Goal: Information Seeking & Learning: Find specific fact

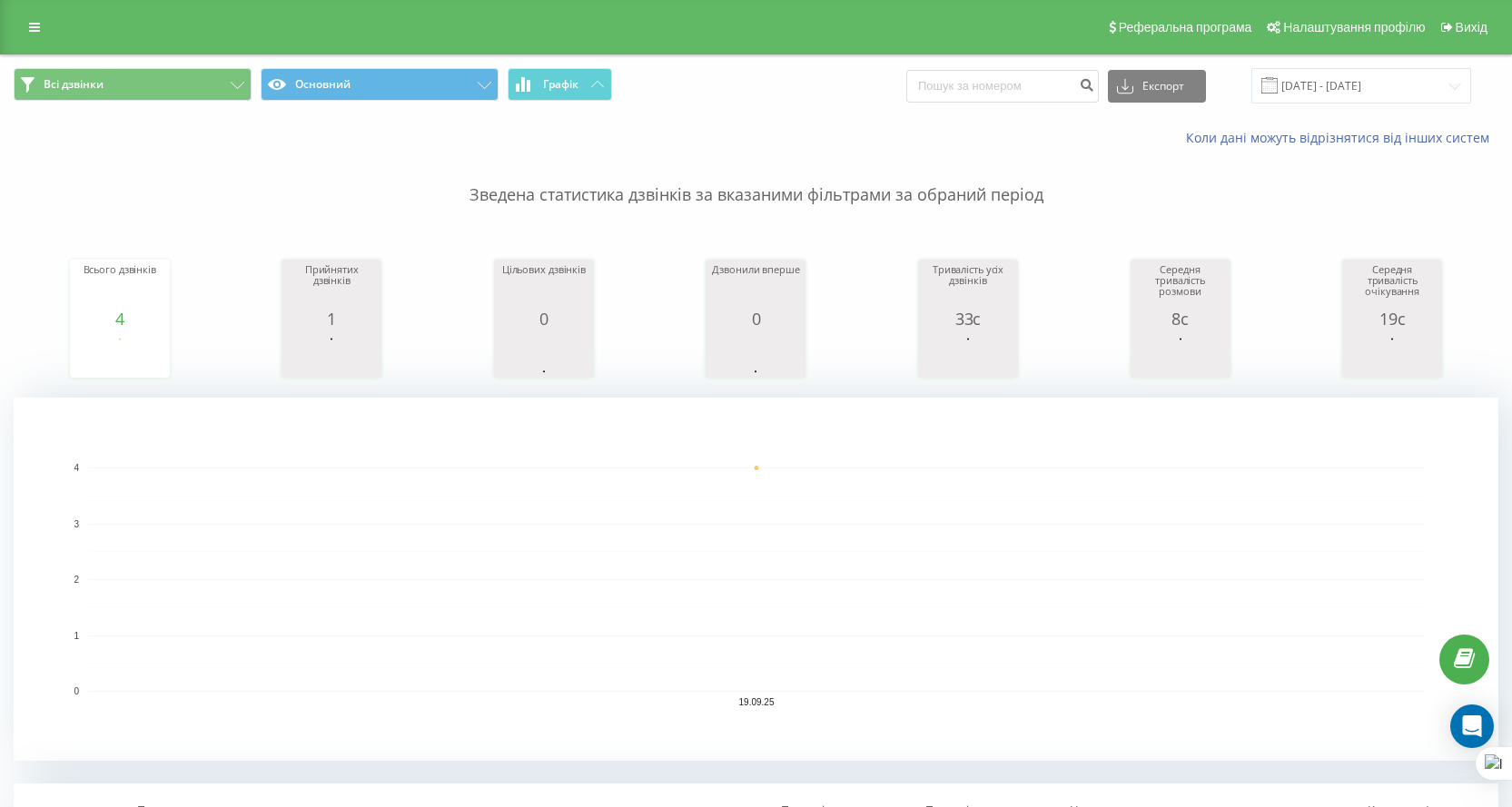
scroll to position [454, 0]
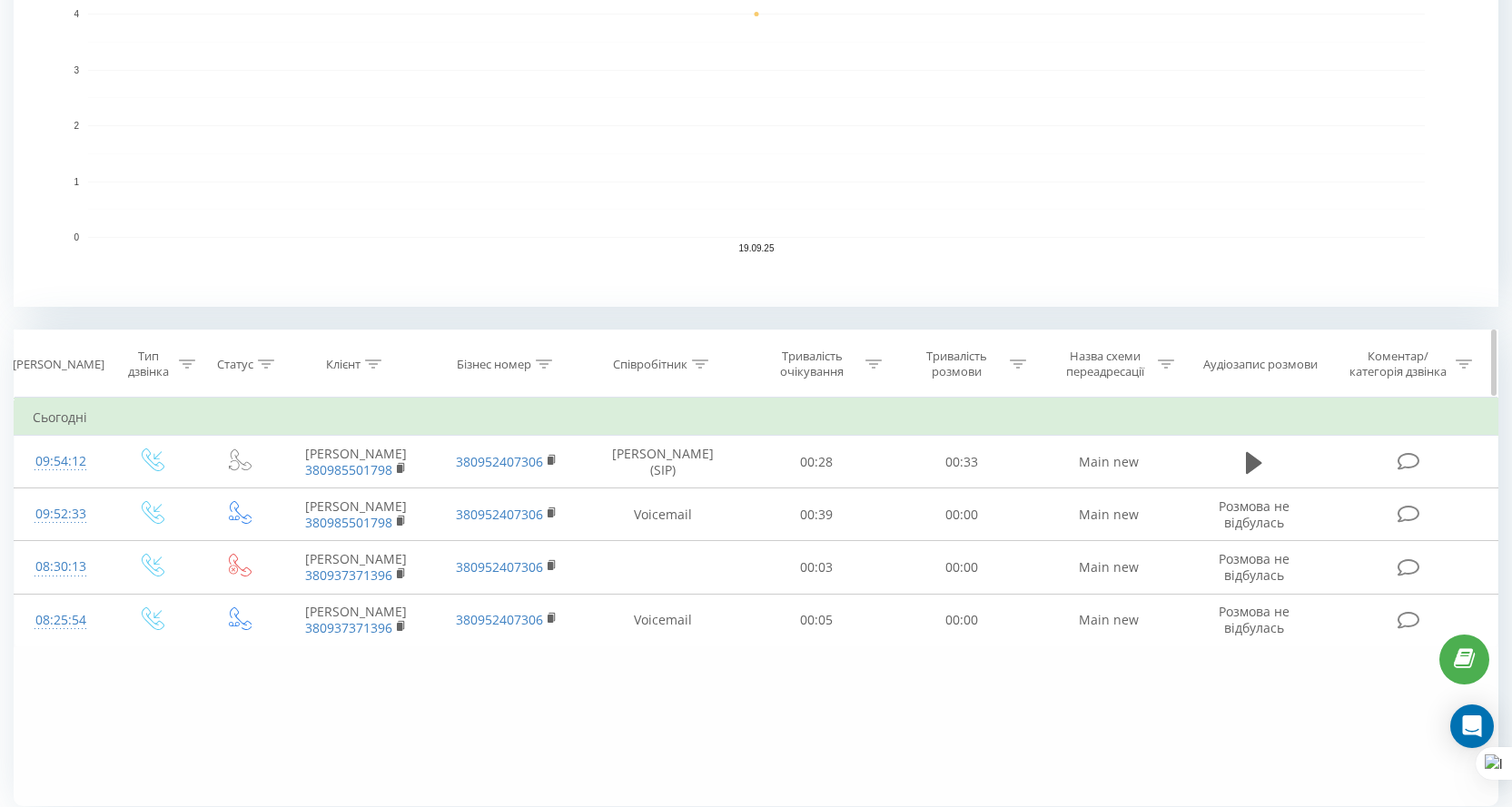
click at [655, 376] on th "Співробітник" at bounding box center [663, 363] width 163 height 67
click at [663, 361] on div "Співробітник" at bounding box center [650, 364] width 75 height 15
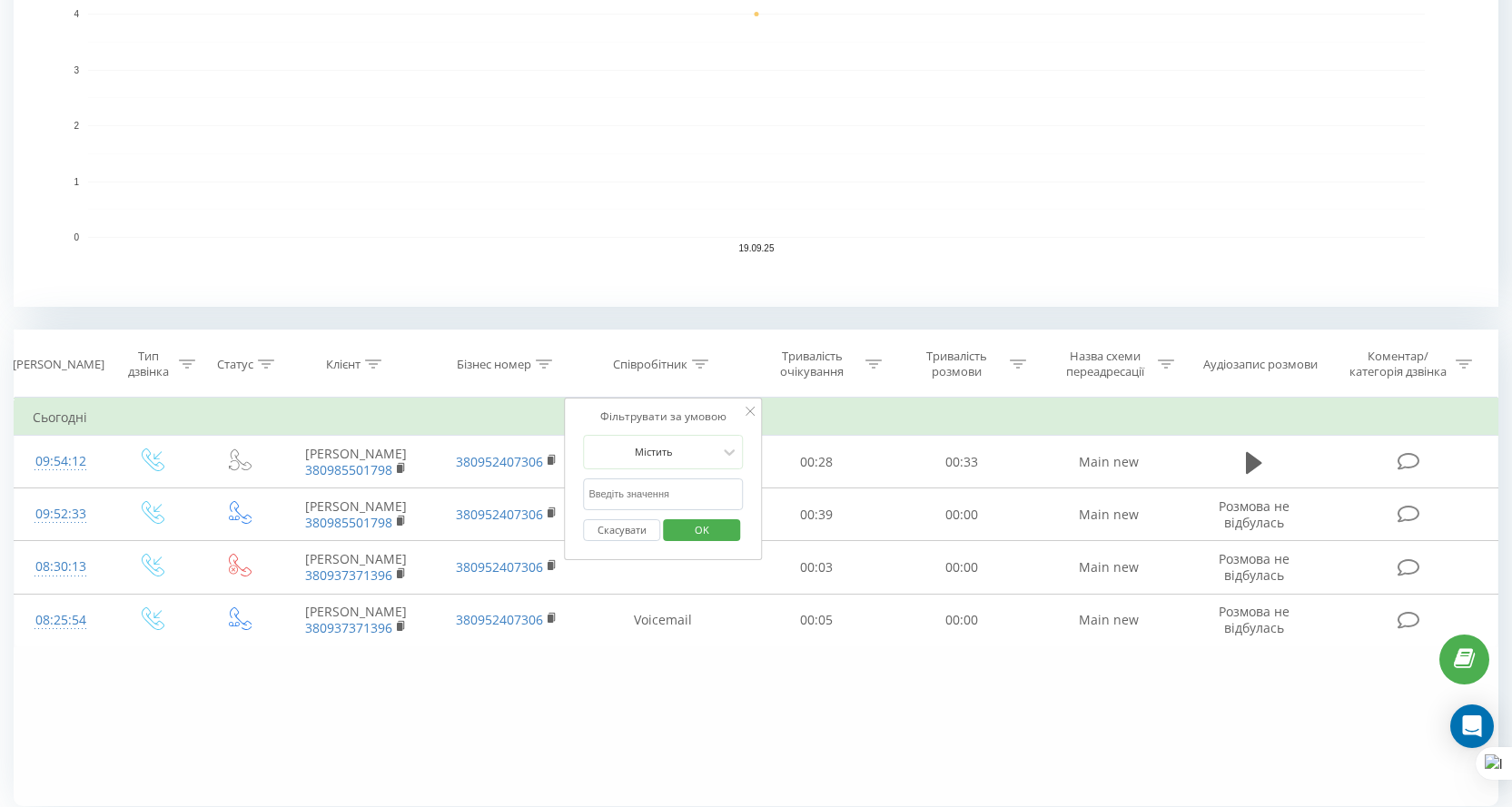
click at [657, 477] on form "Містить Скасувати OK" at bounding box center [663, 493] width 160 height 116
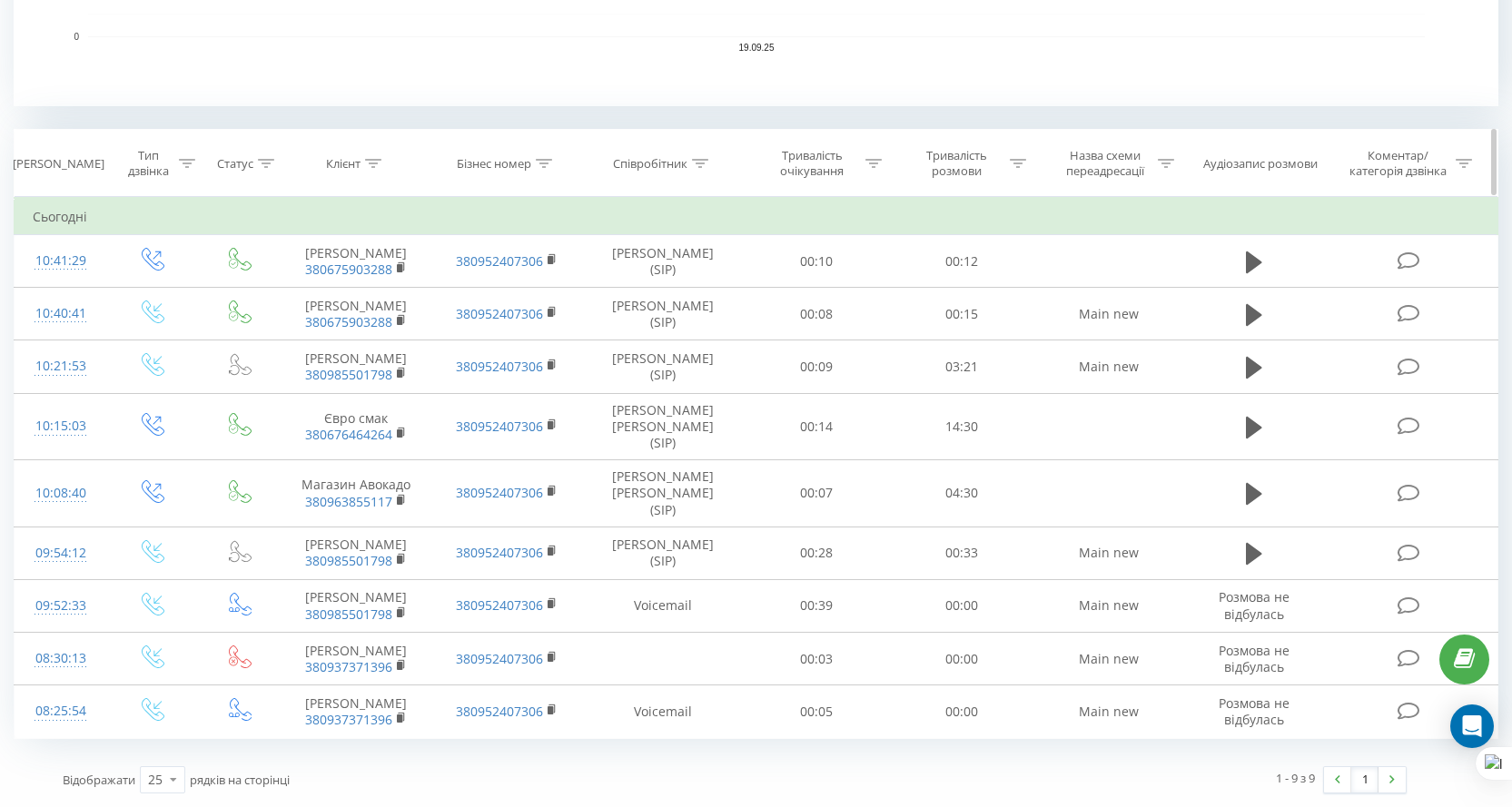
scroll to position [661, 0]
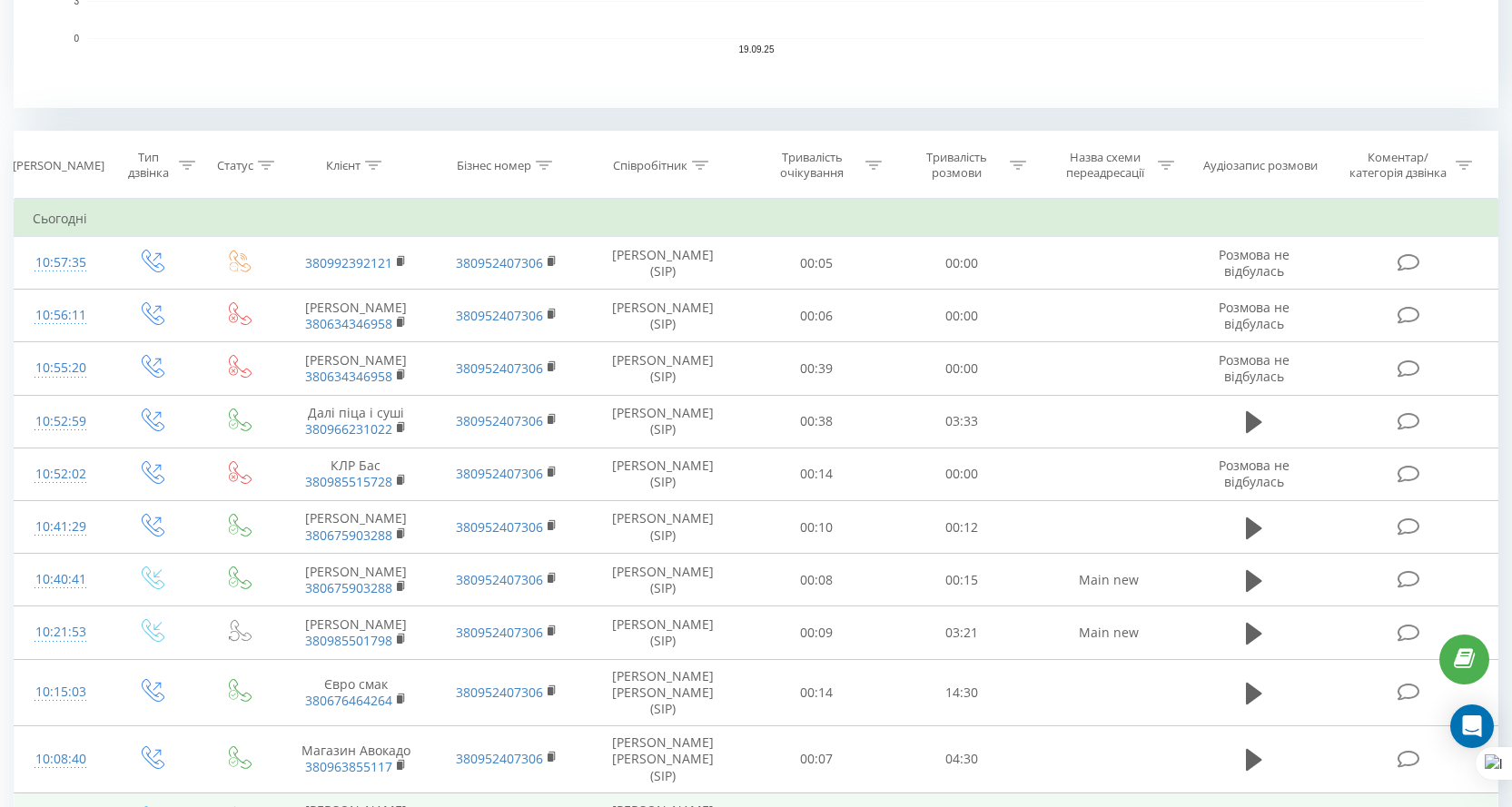
scroll to position [380, 0]
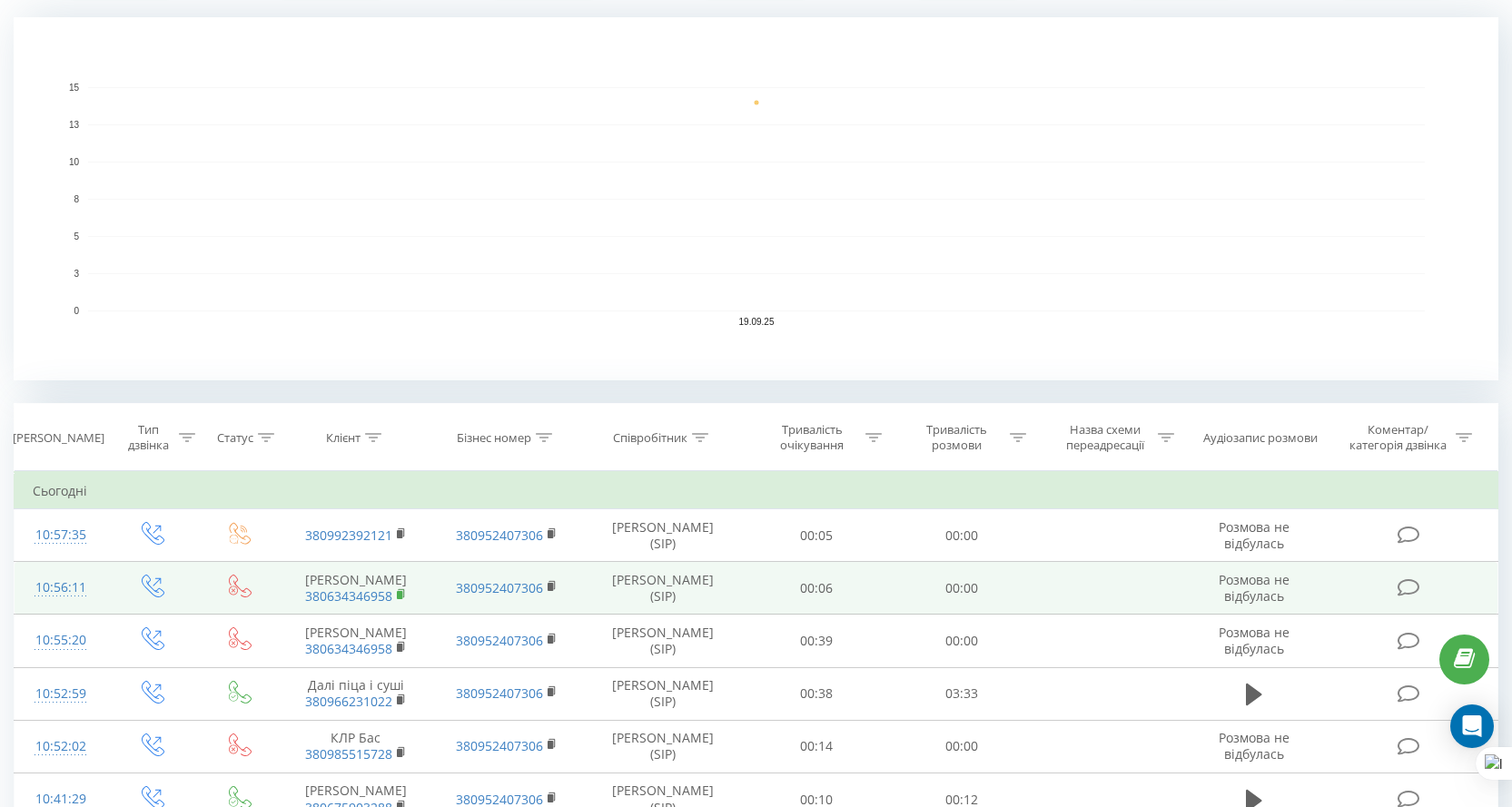
click at [396, 592] on span "380634346958" at bounding box center [355, 597] width 115 height 16
click at [401, 592] on rect at bounding box center [399, 596] width 5 height 8
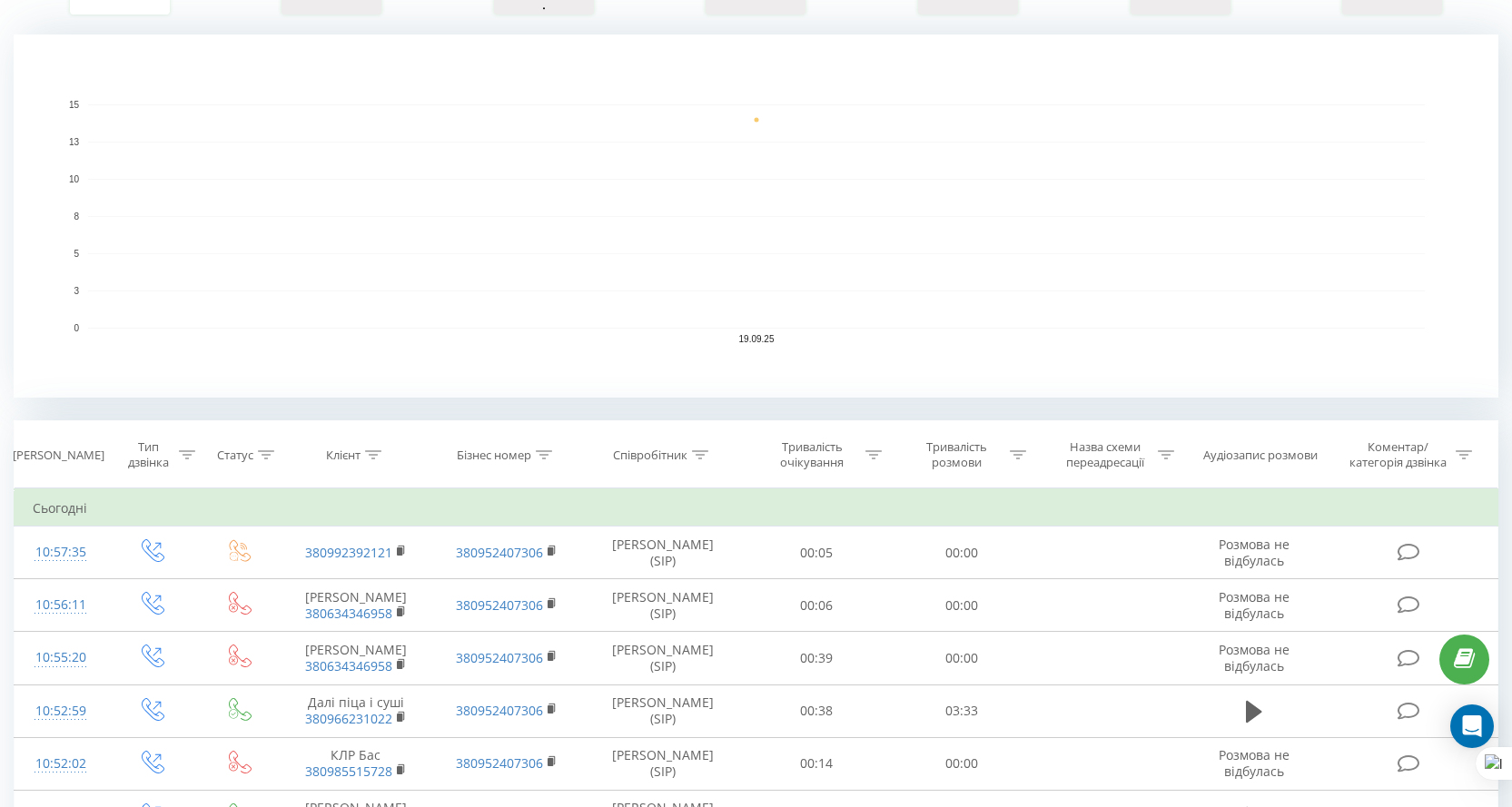
scroll to position [635, 0]
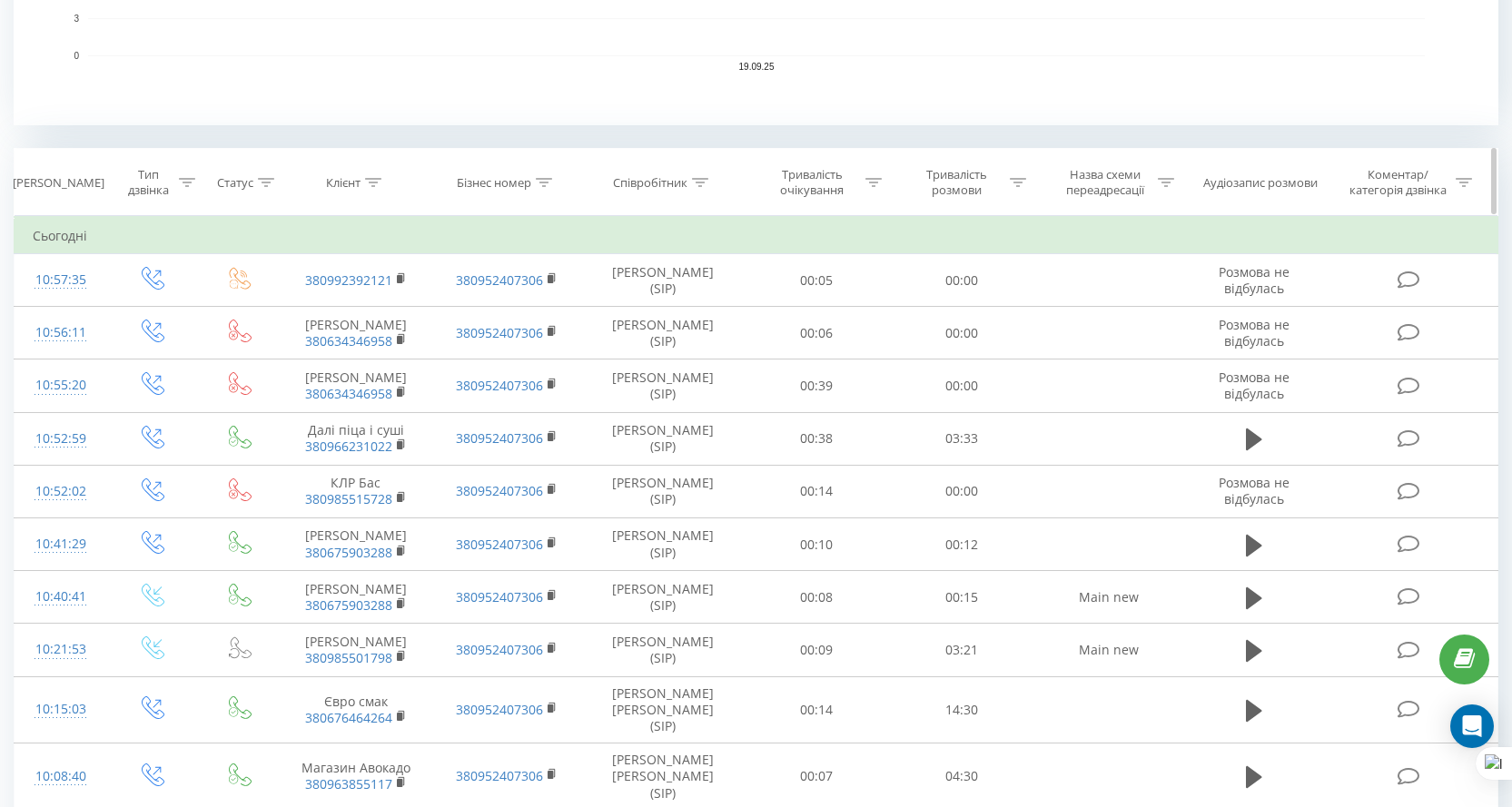
click at [696, 183] on icon at bounding box center [701, 182] width 16 height 9
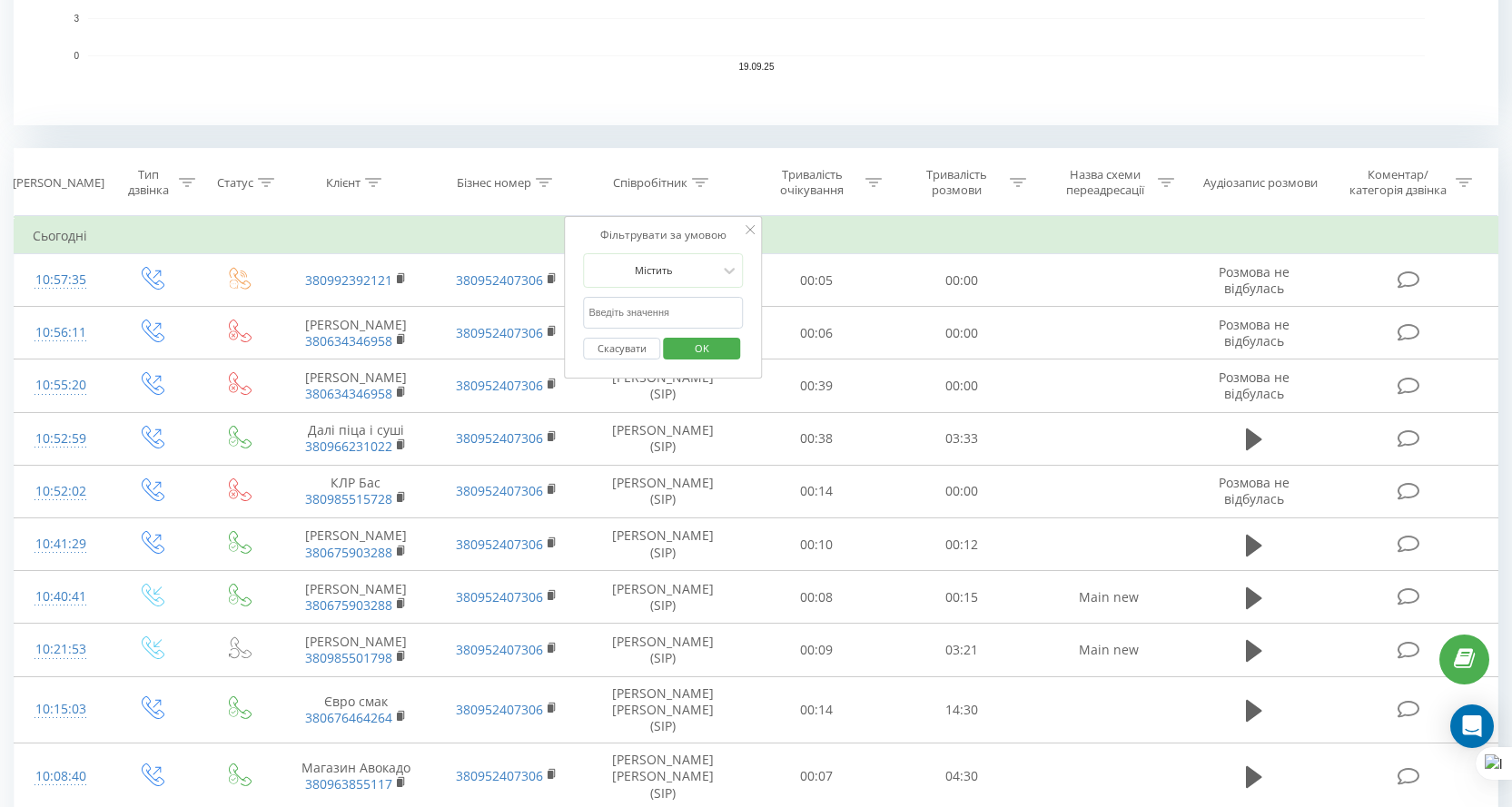
click at [661, 300] on input "text" at bounding box center [663, 313] width 160 height 32
click at [752, 226] on icon at bounding box center [750, 229] width 9 height 9
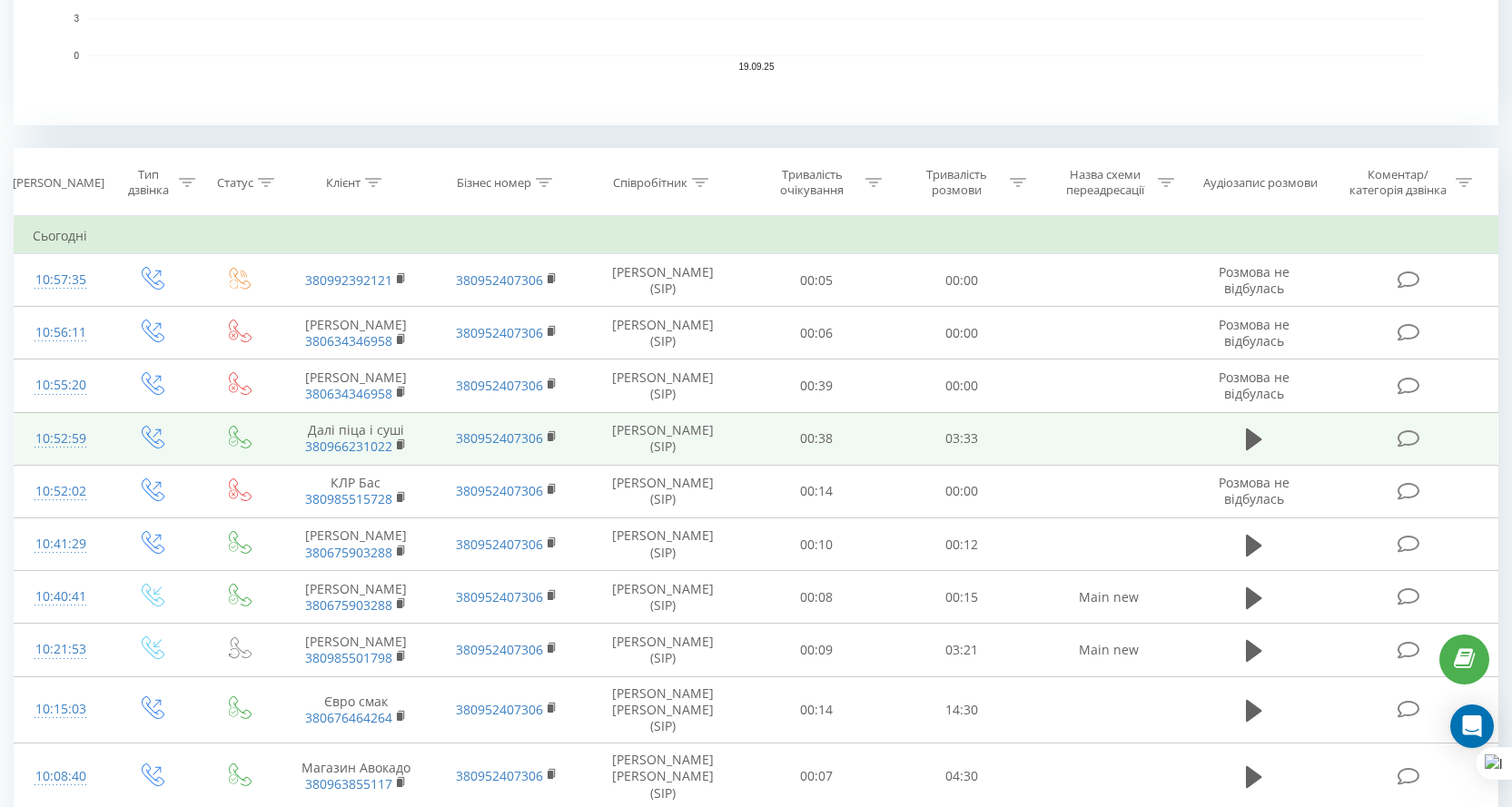
scroll to position [454, 0]
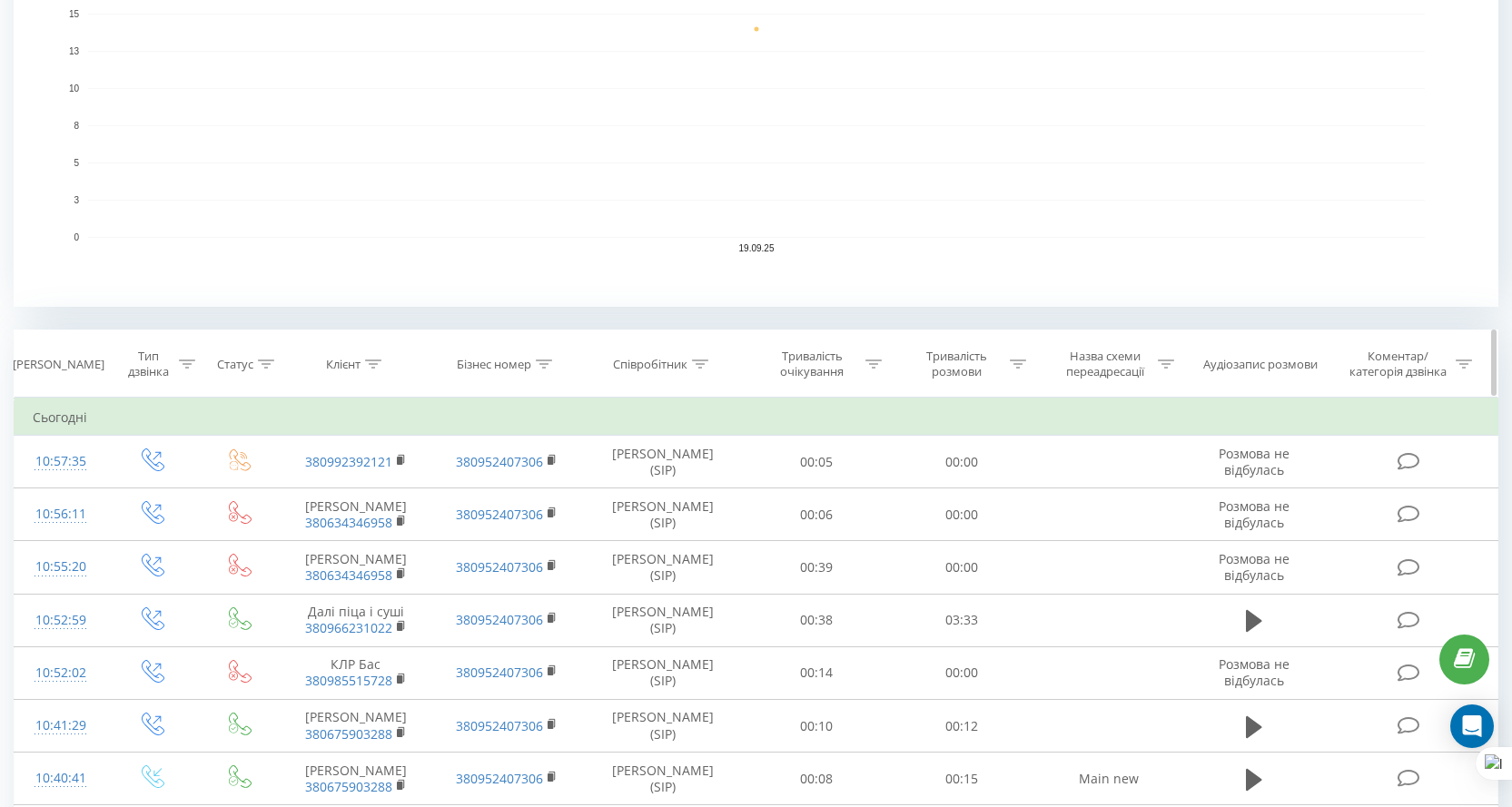
click at [696, 367] on icon at bounding box center [701, 363] width 16 height 9
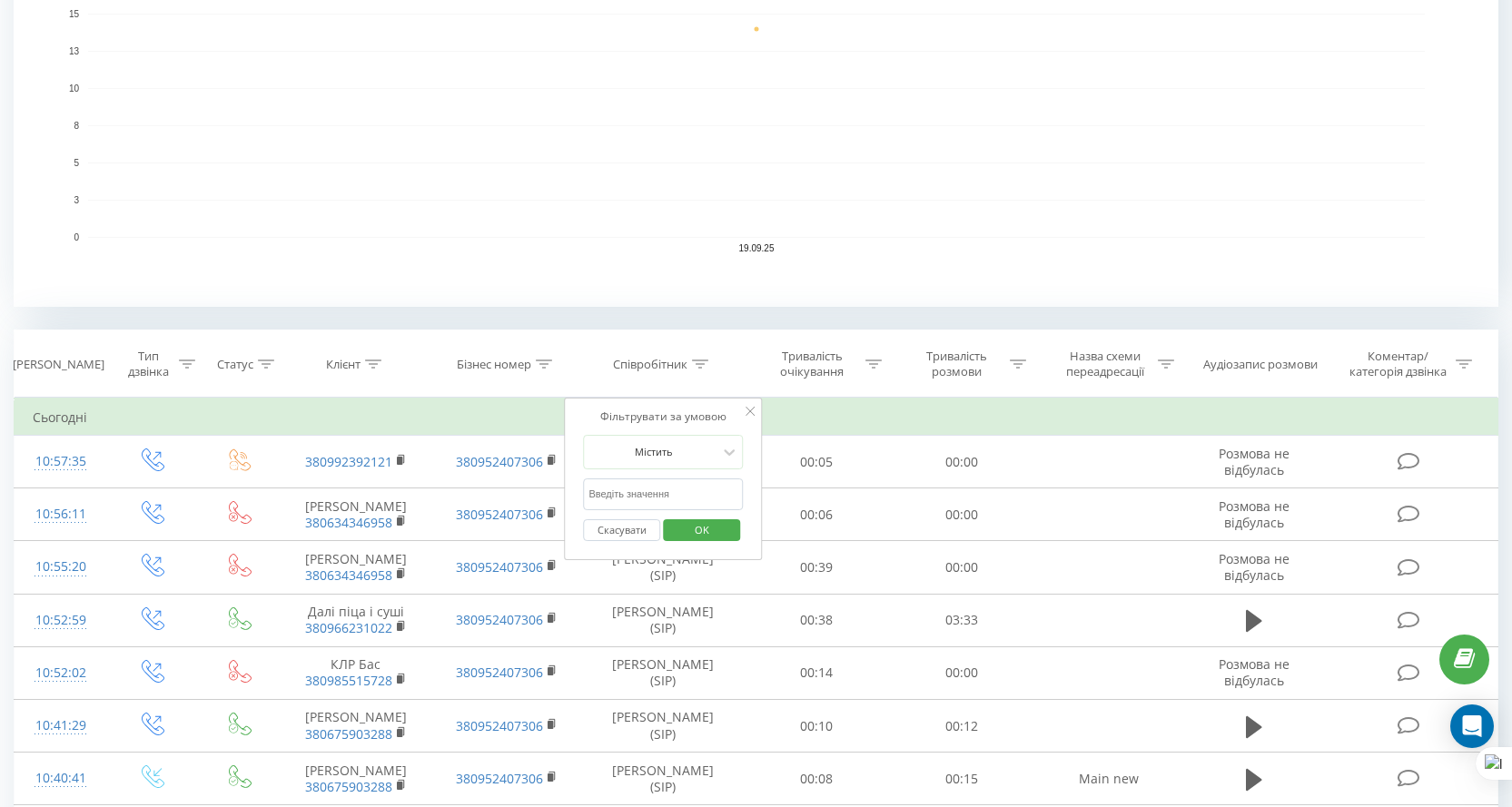
click at [671, 486] on input "text" at bounding box center [663, 495] width 160 height 32
click at [744, 412] on div "Фільтрувати за умовою Містить Скасувати OK" at bounding box center [663, 480] width 198 height 164
click at [748, 410] on icon at bounding box center [750, 411] width 9 height 9
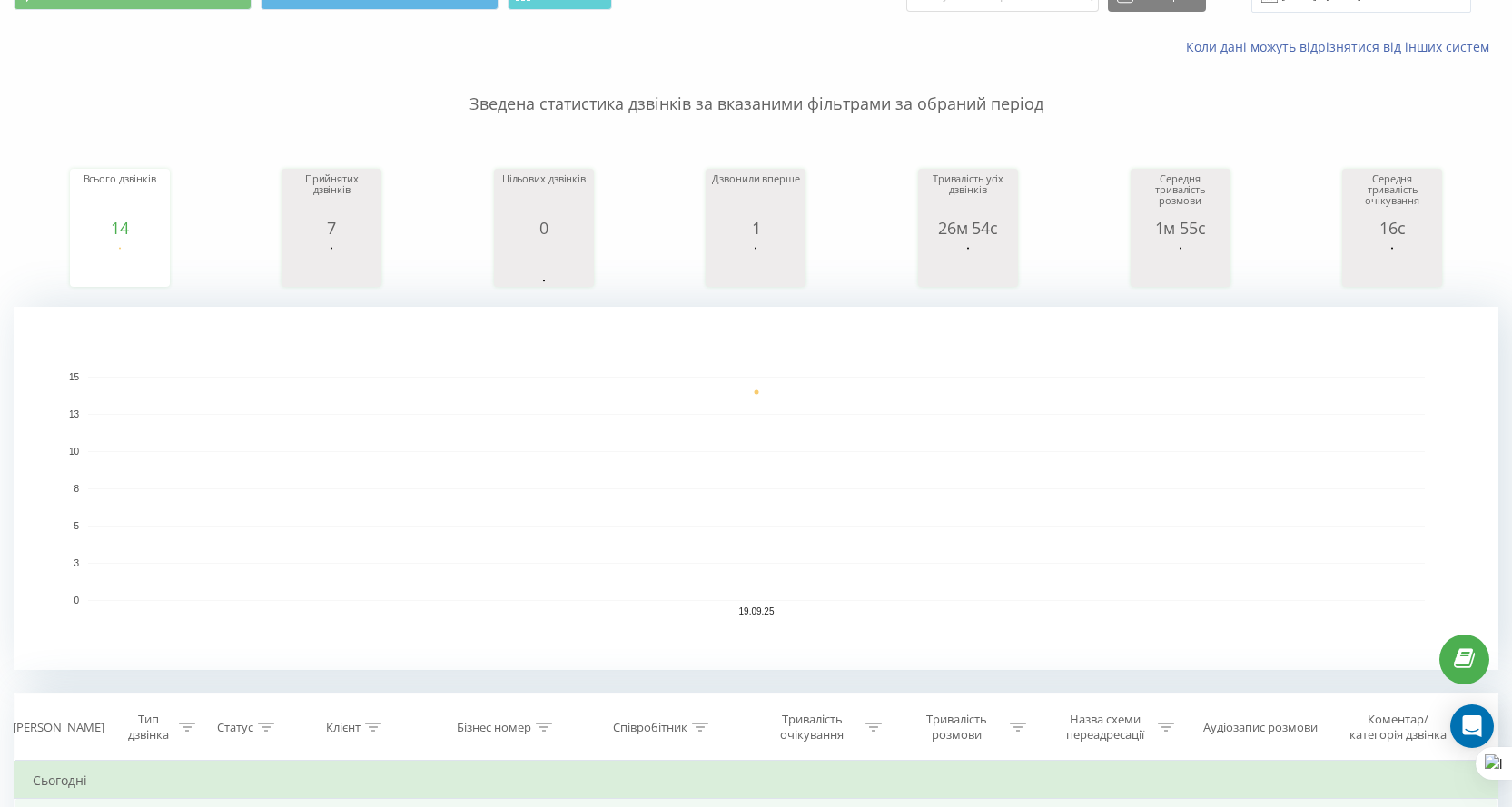
scroll to position [0, 0]
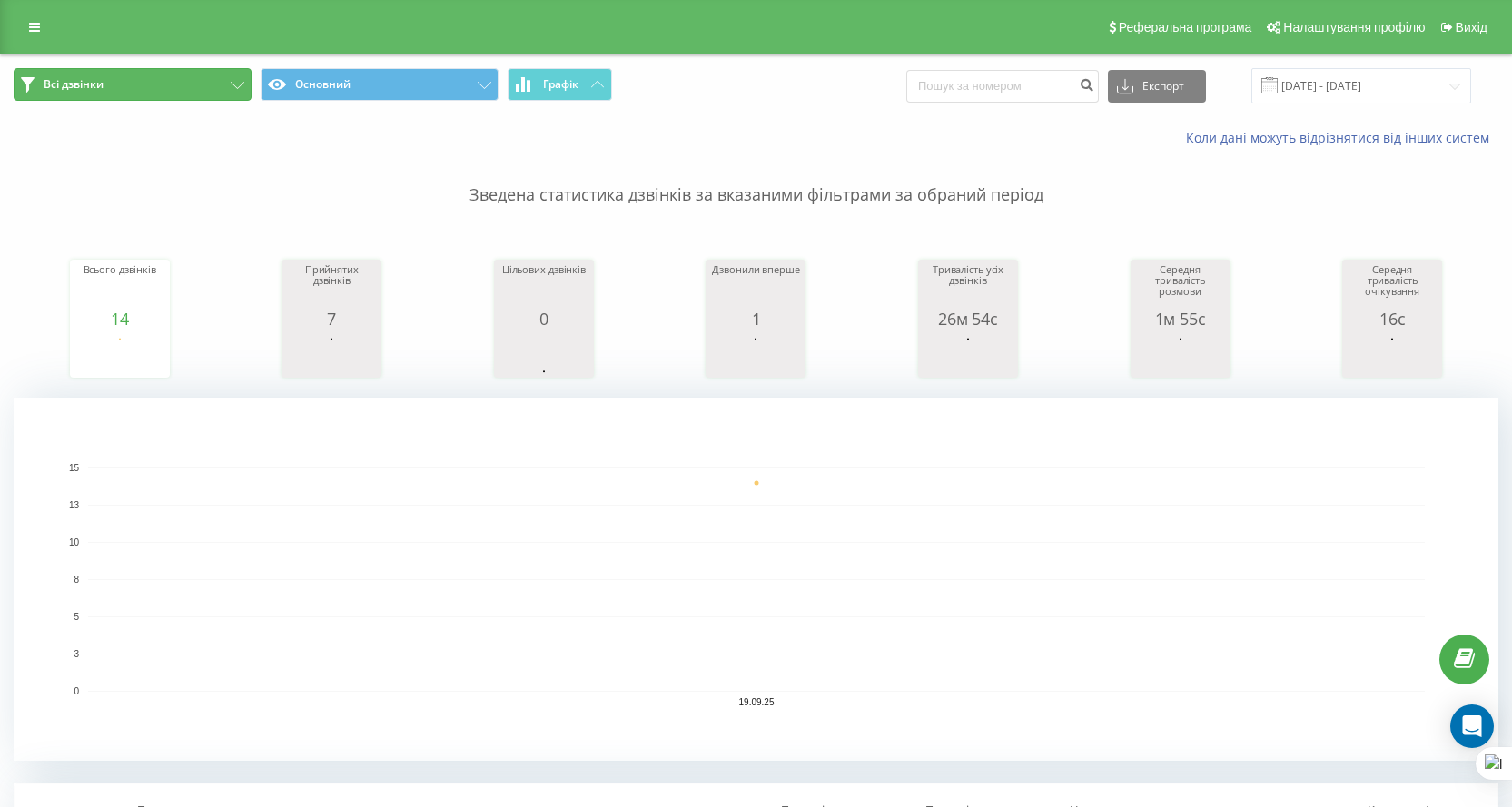
click at [222, 80] on button "Всі дзвінки" at bounding box center [133, 84] width 238 height 33
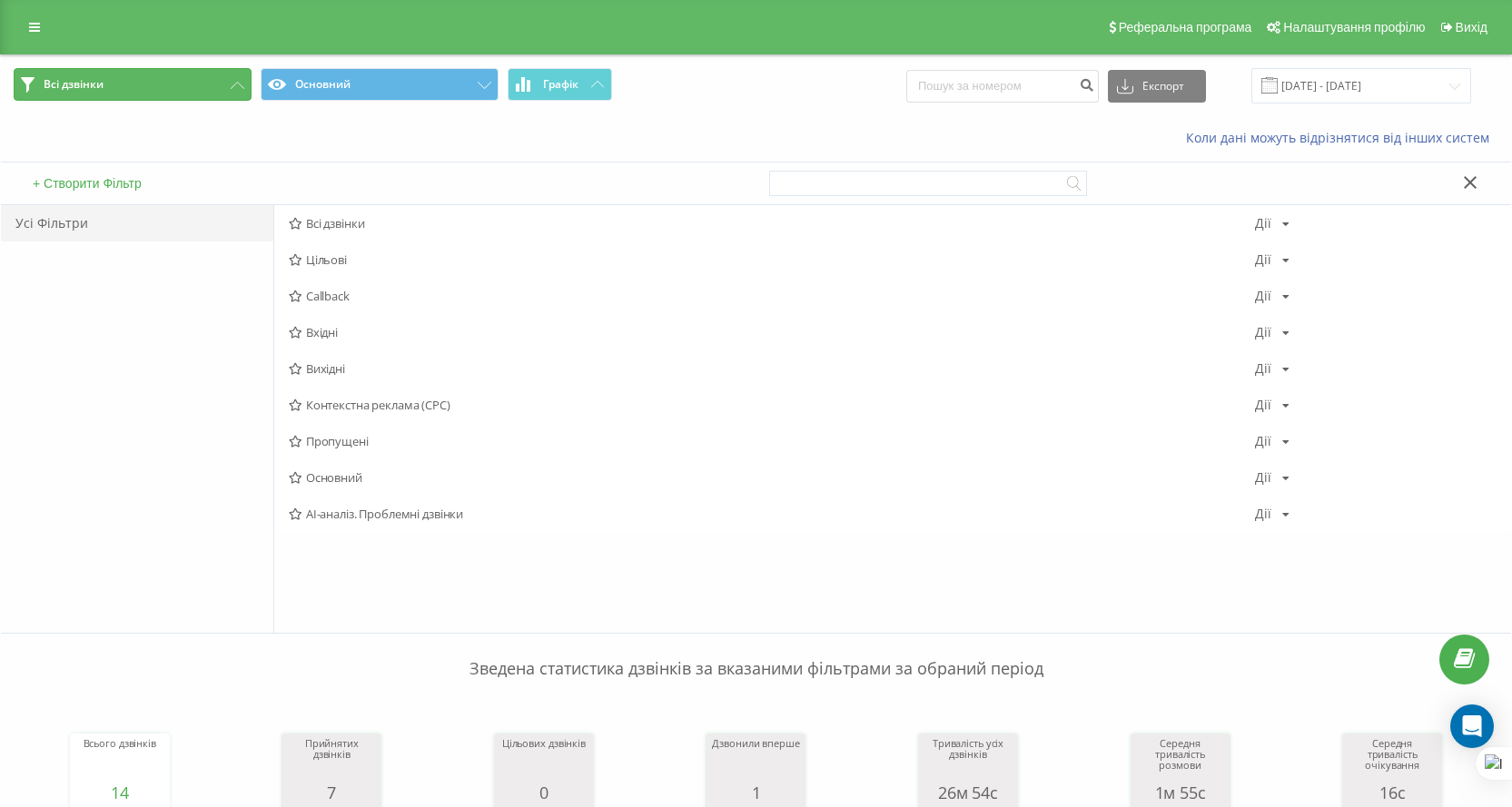
click at [222, 80] on button "Всі дзвінки" at bounding box center [133, 84] width 238 height 33
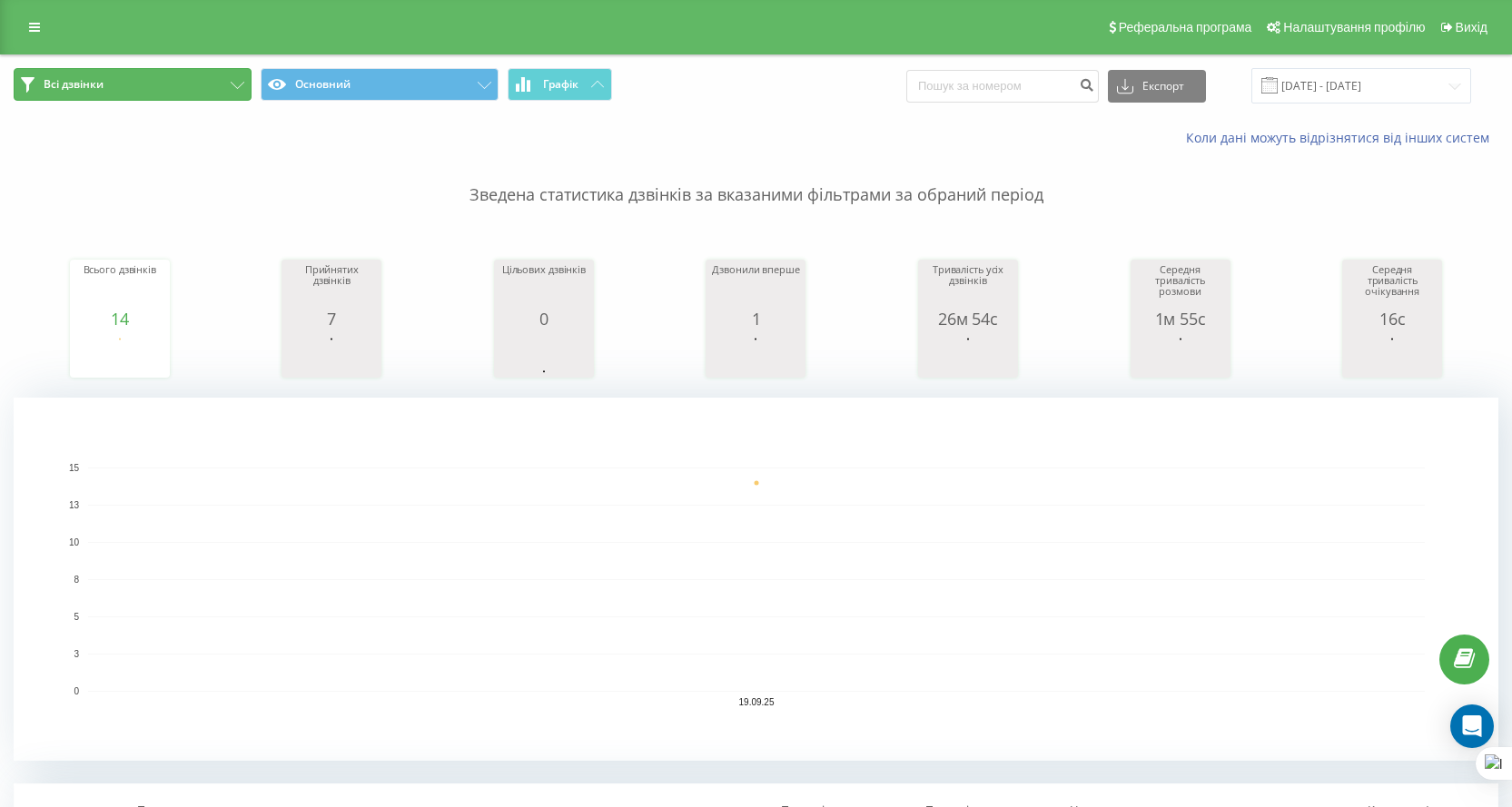
scroll to position [545, 0]
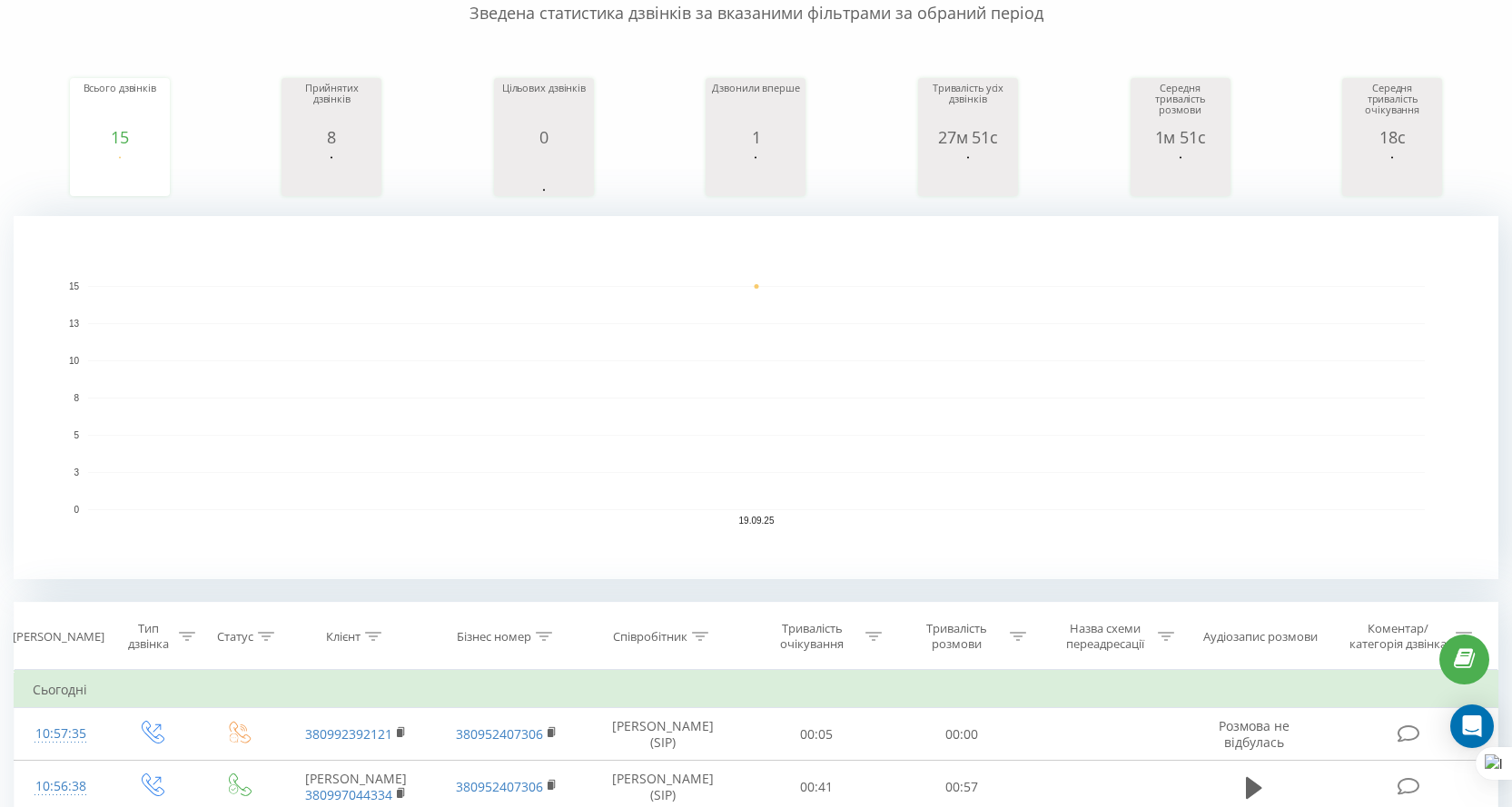
click at [754, 285] on rect "A chart." at bounding box center [756, 398] width 1485 height 363
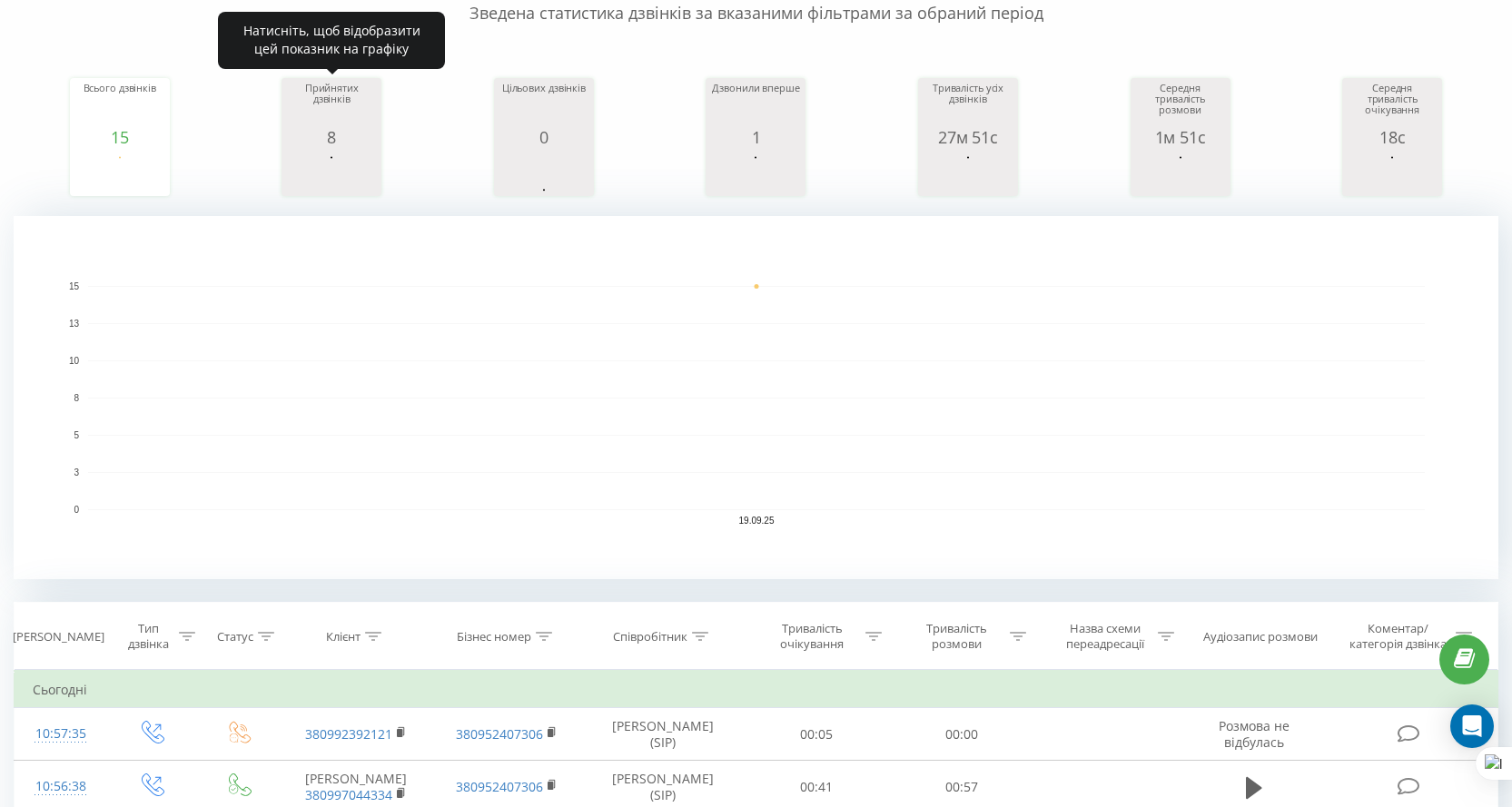
click at [365, 142] on div "8" at bounding box center [331, 137] width 91 height 18
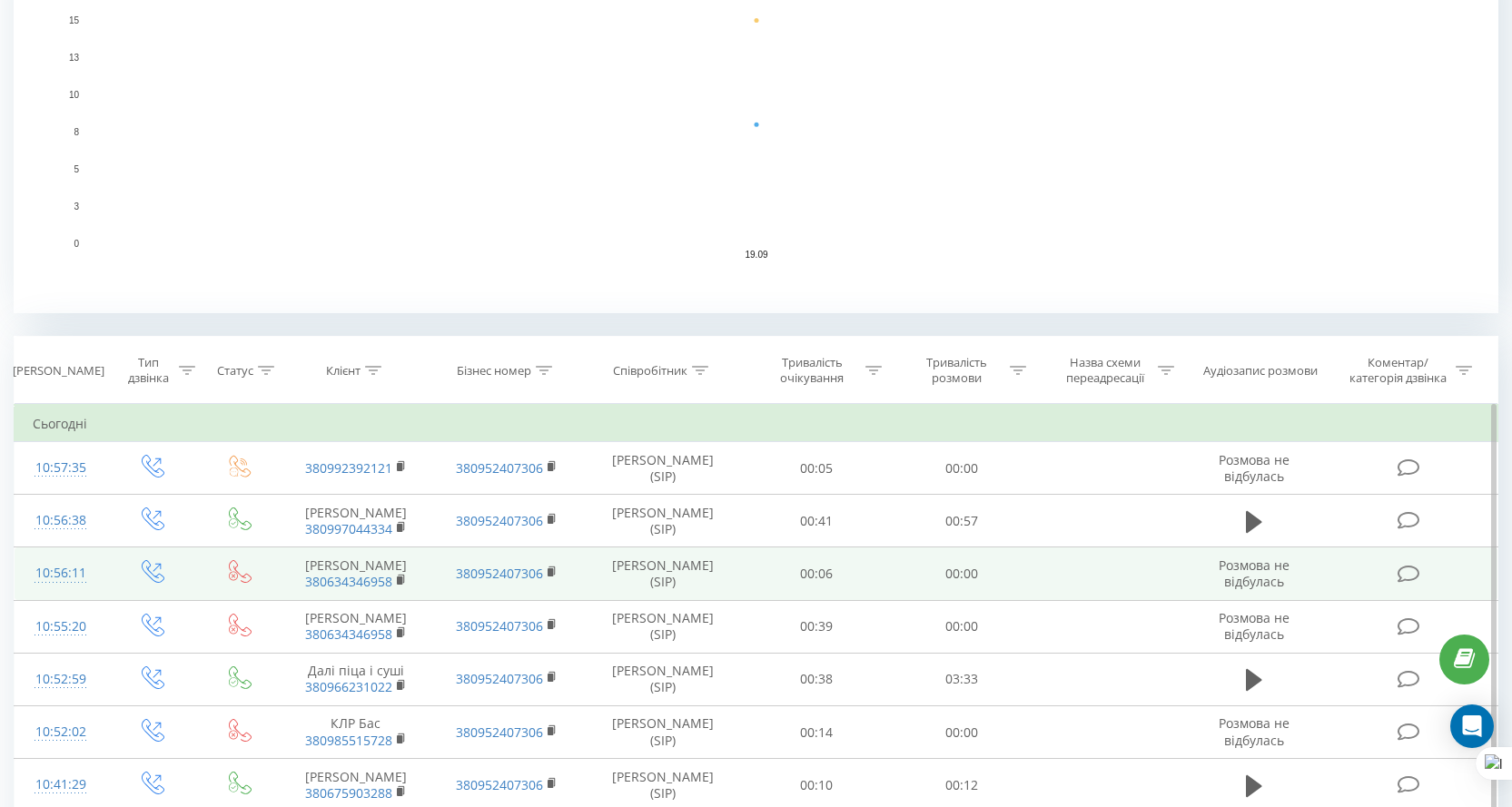
scroll to position [629, 0]
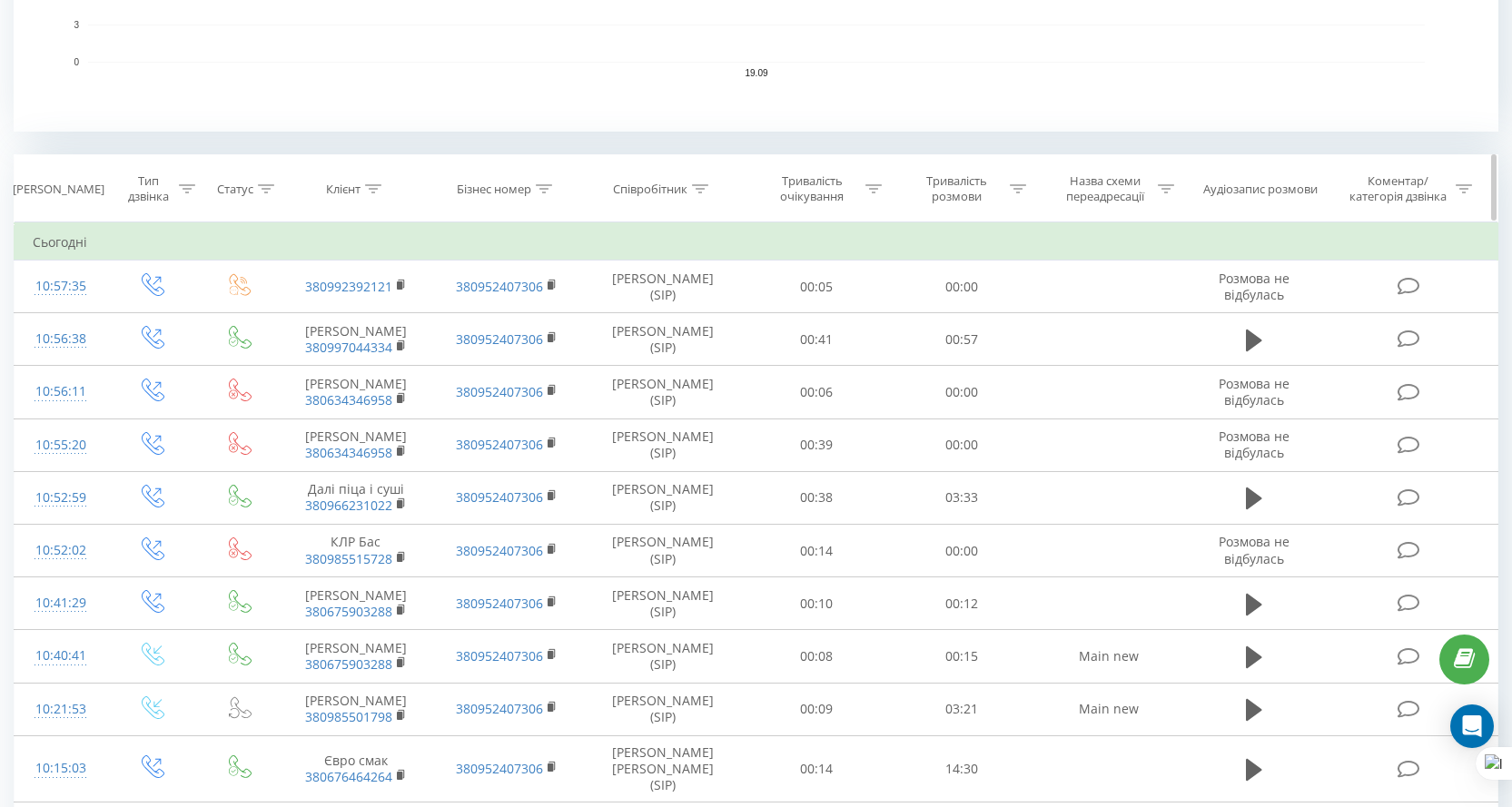
click at [539, 195] on div at bounding box center [544, 189] width 16 height 15
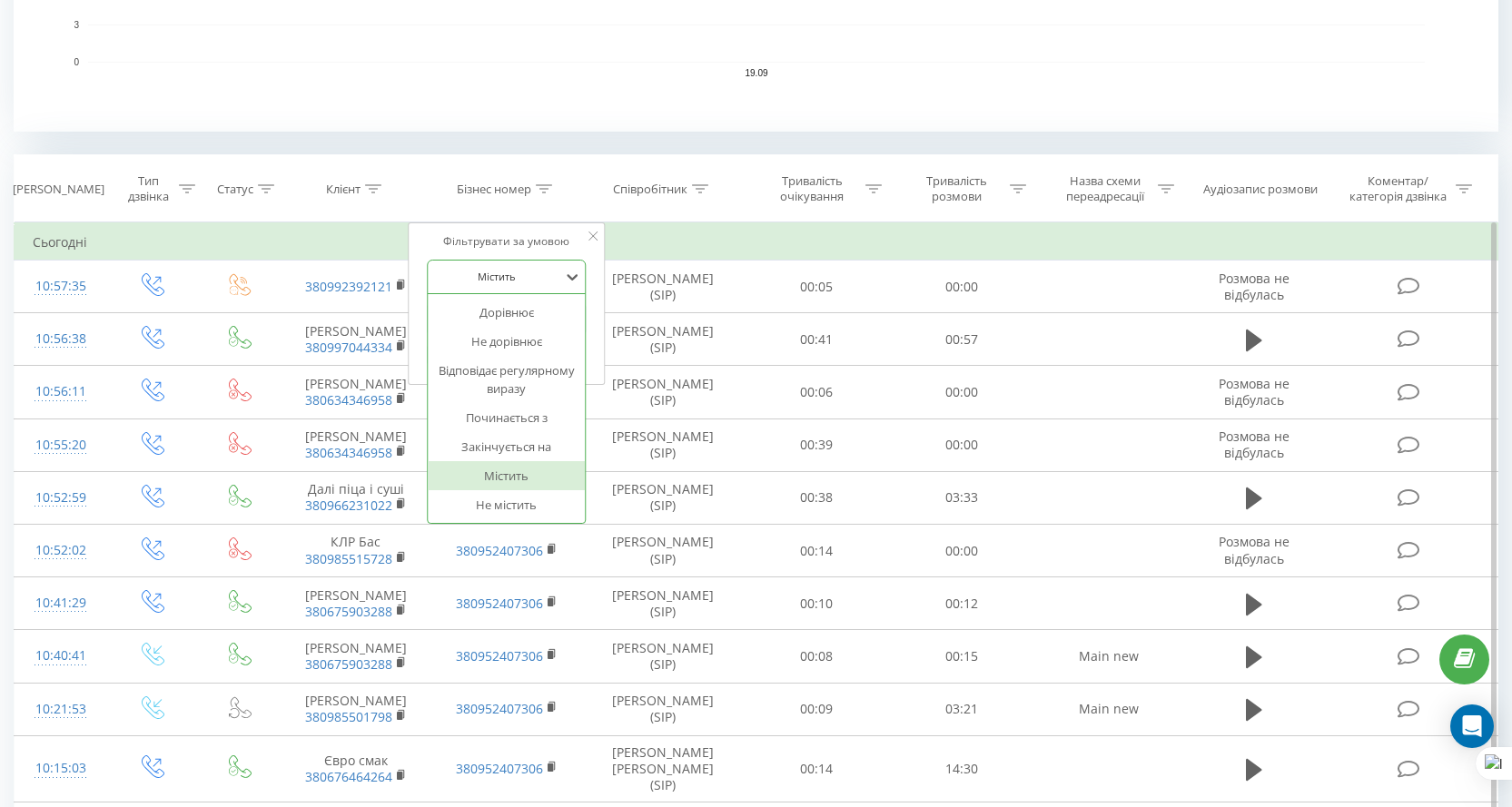
click at [521, 293] on div "7 results available. Use Up and Down to choose options, press Enter to select t…" at bounding box center [507, 276] width 160 height 35
click at [595, 264] on div "Фільтрувати за умовою 7 results available. Use Up and Down to choose options, p…" at bounding box center [507, 304] width 198 height 164
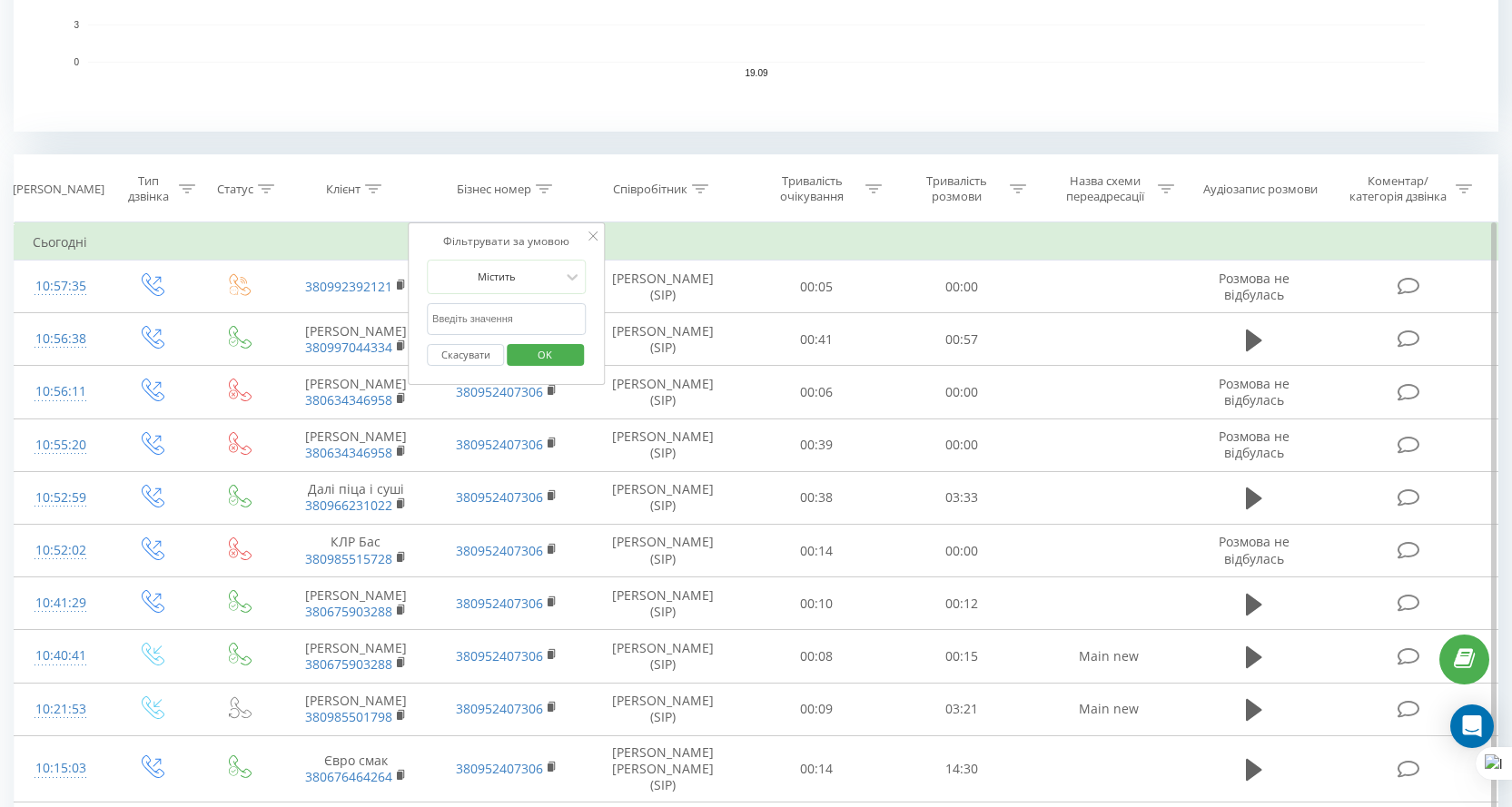
click at [591, 235] on icon at bounding box center [594, 235] width 9 height 9
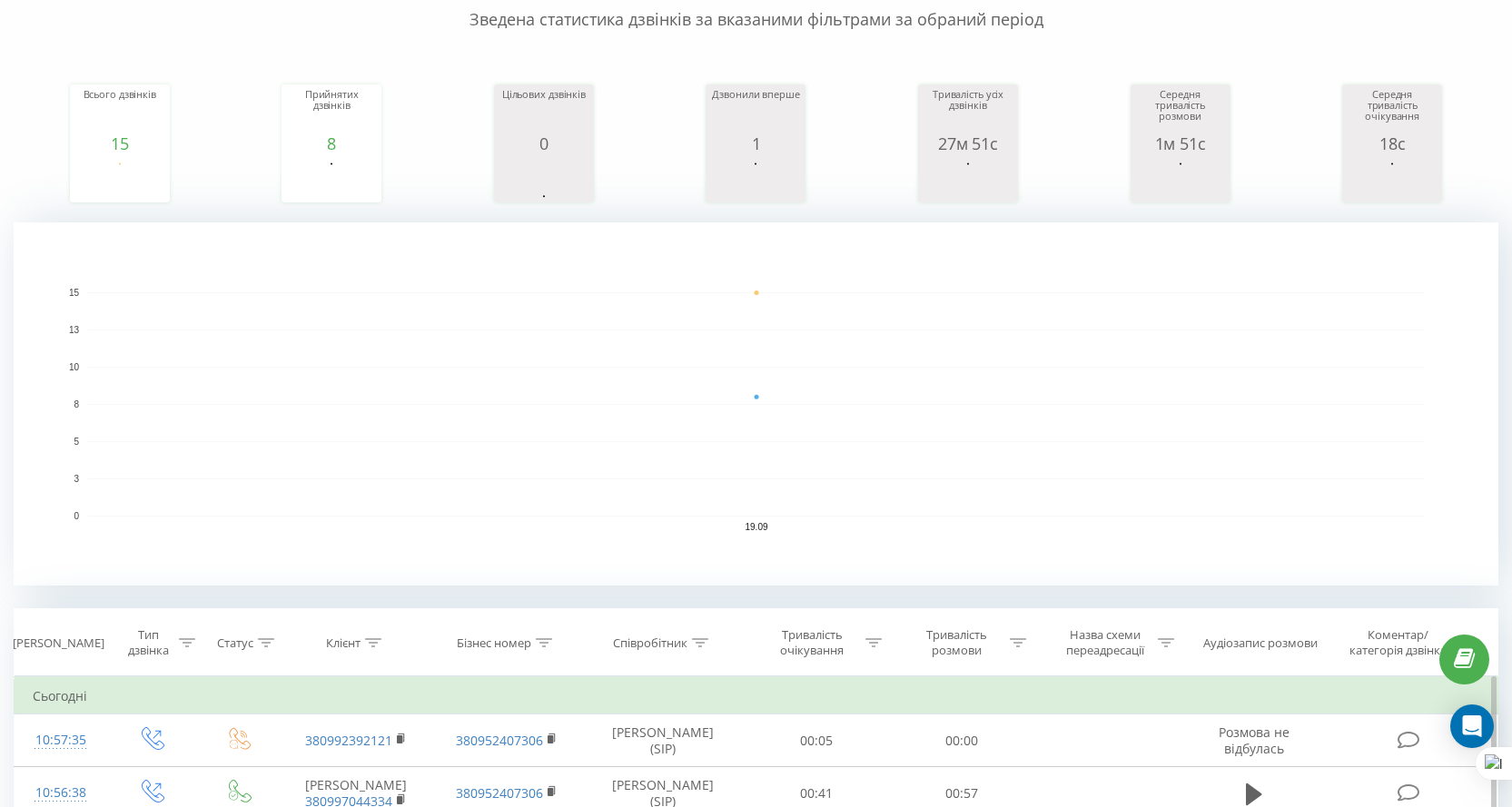
scroll to position [0, 0]
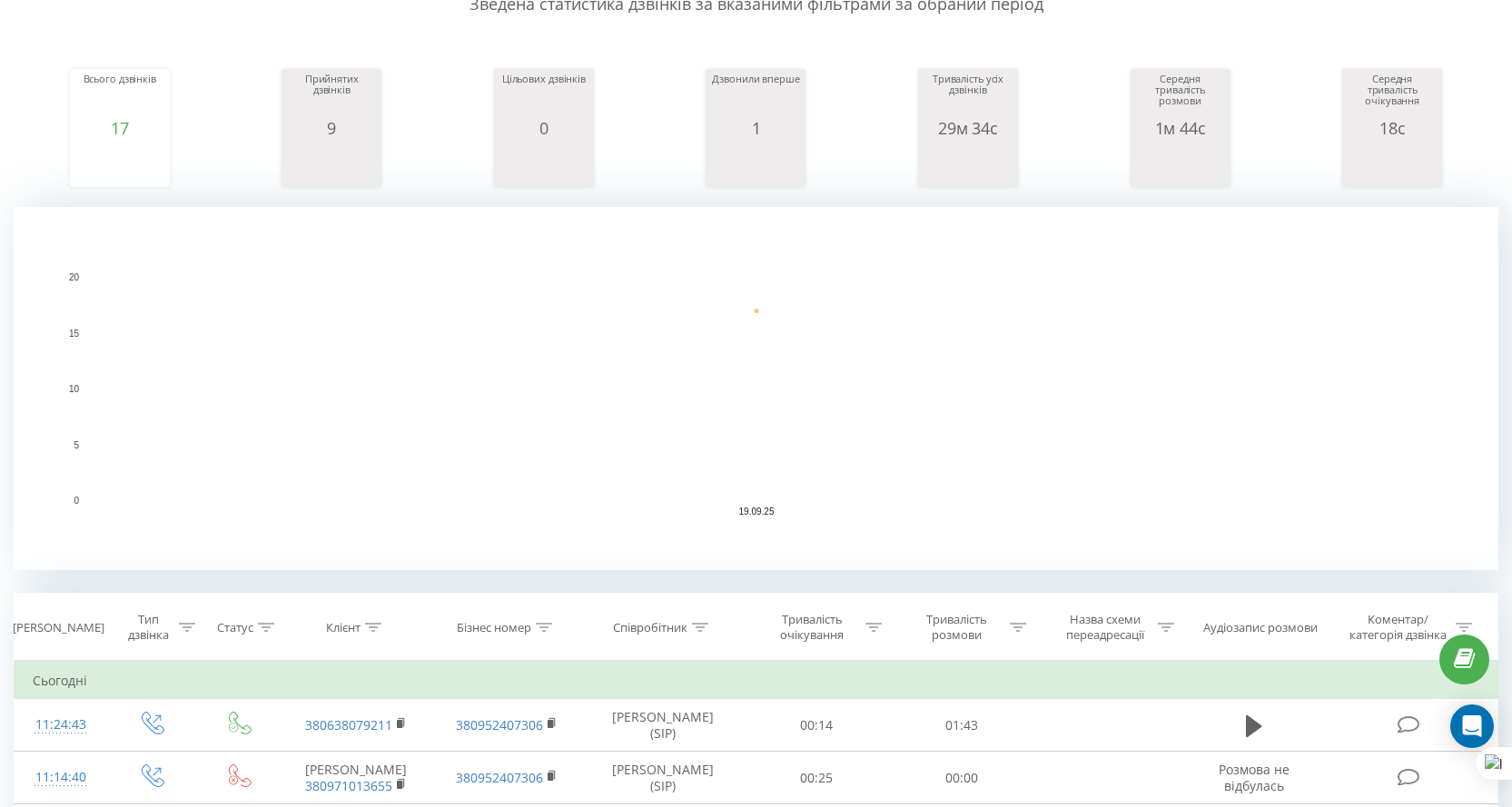
scroll to position [454, 0]
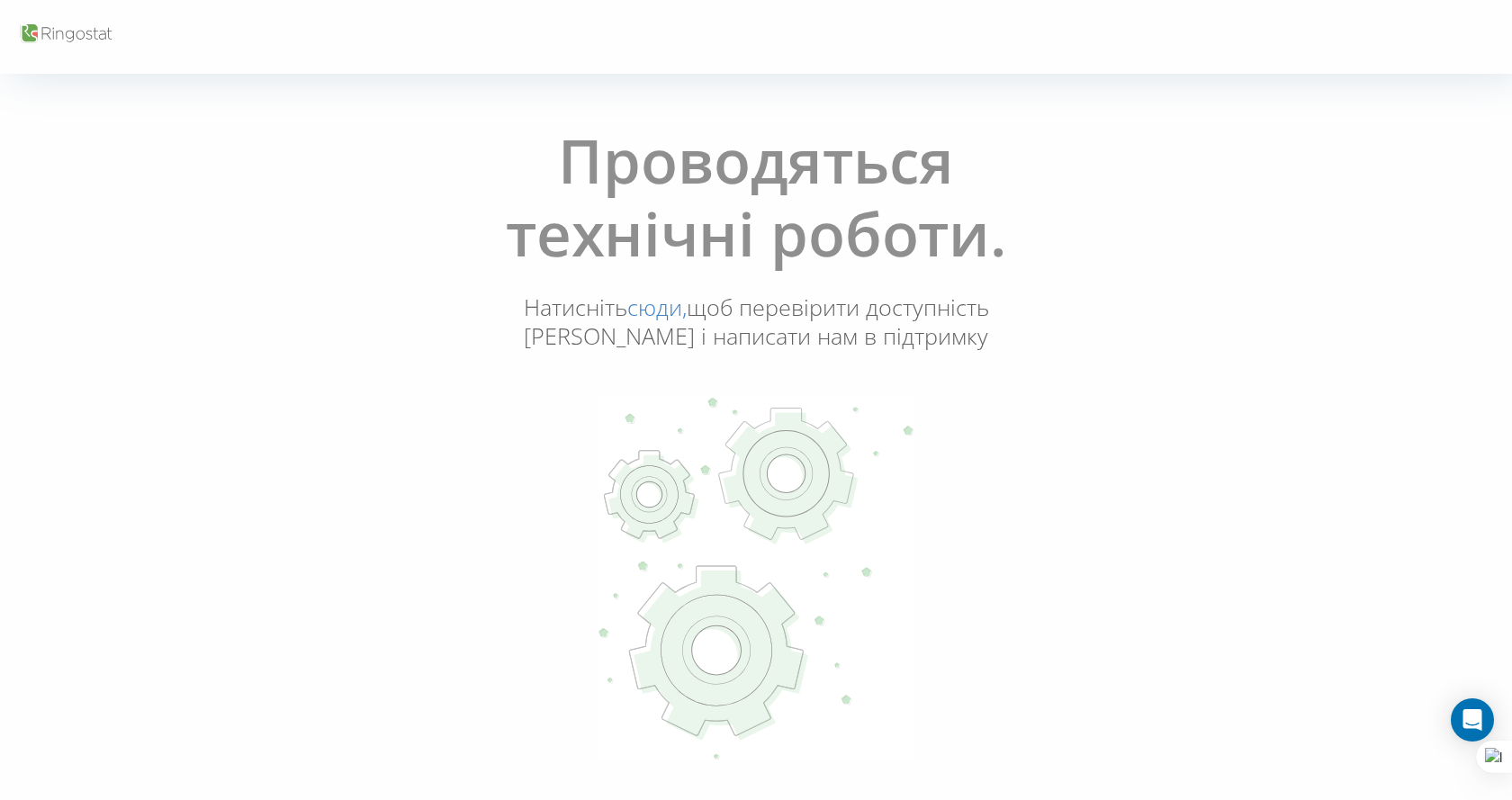
click at [667, 315] on link "сюди," at bounding box center [657, 307] width 59 height 31
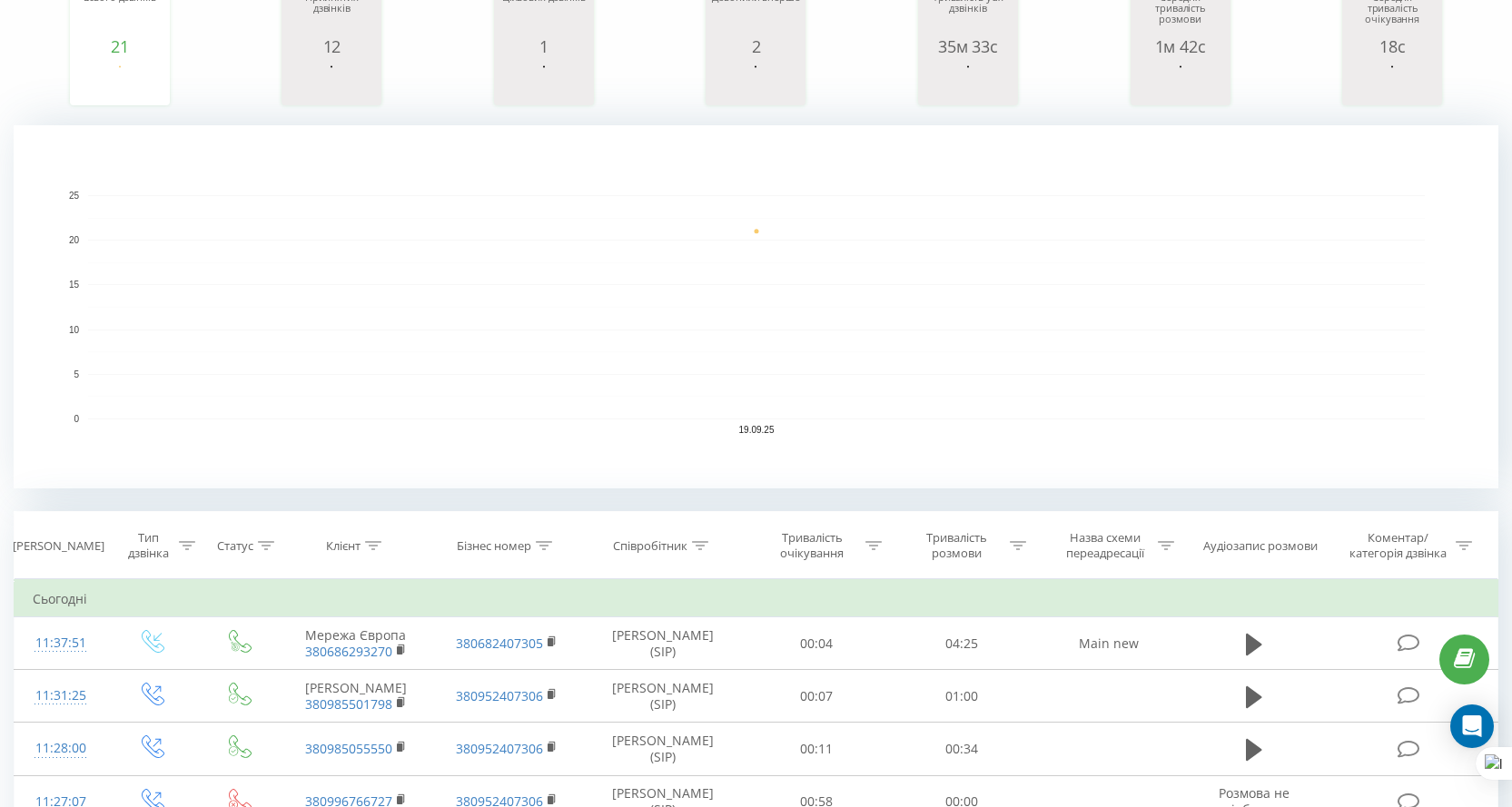
scroll to position [454, 0]
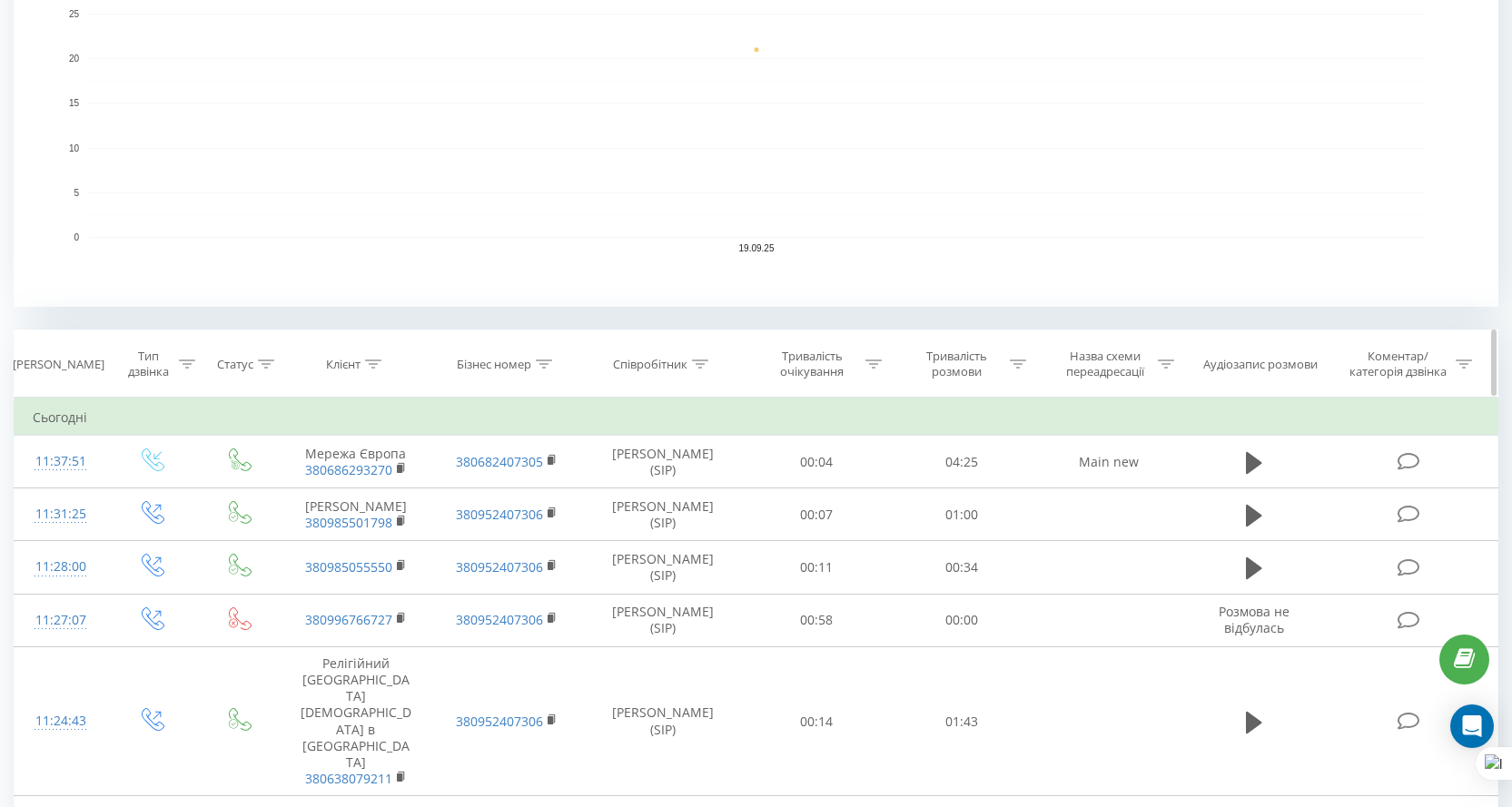
click at [657, 369] on div "Співробітник" at bounding box center [650, 364] width 75 height 15
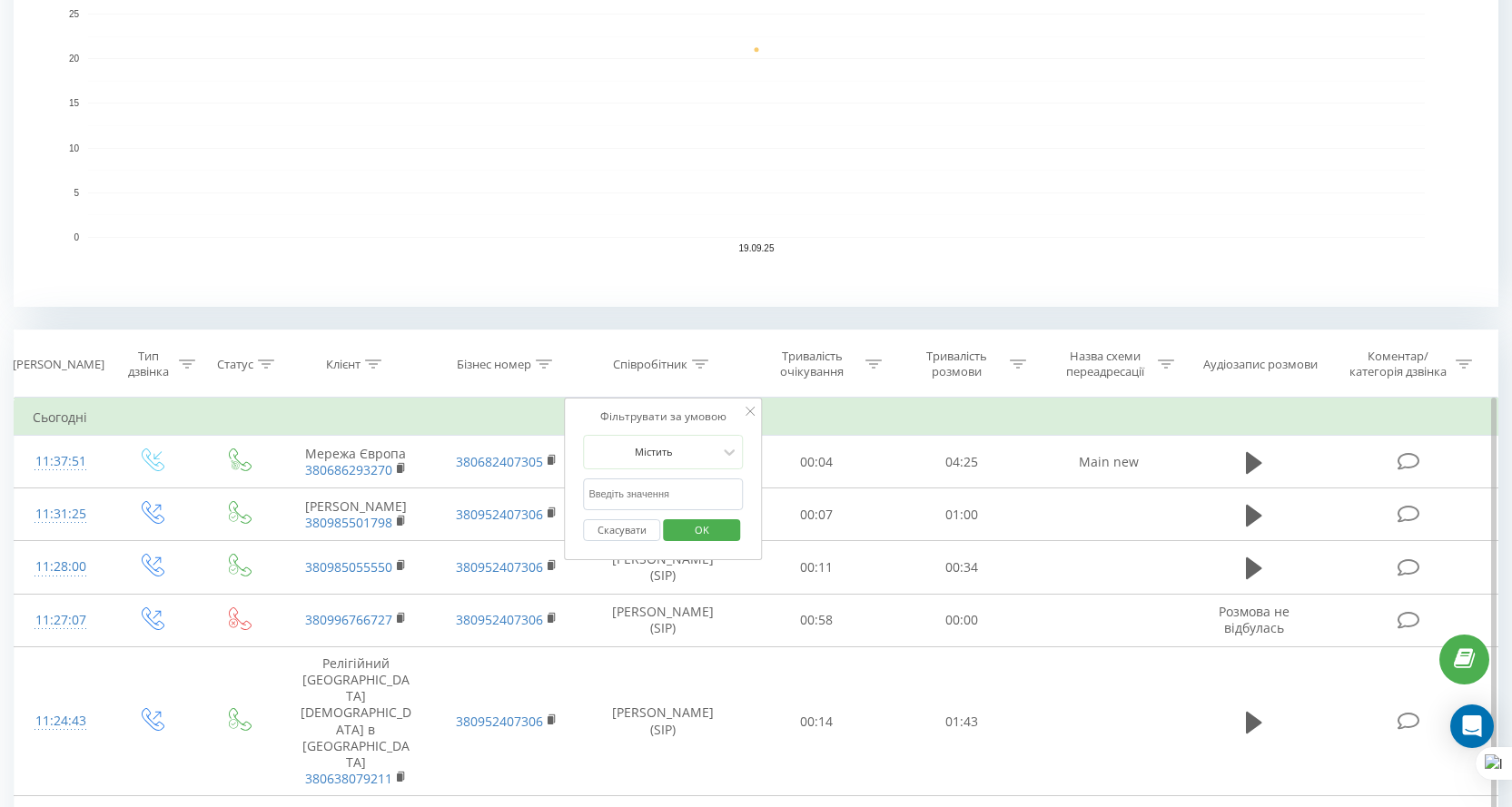
click at [689, 496] on input "text" at bounding box center [663, 495] width 160 height 32
type input "козак"
click at [693, 533] on span "OK" at bounding box center [702, 530] width 51 height 28
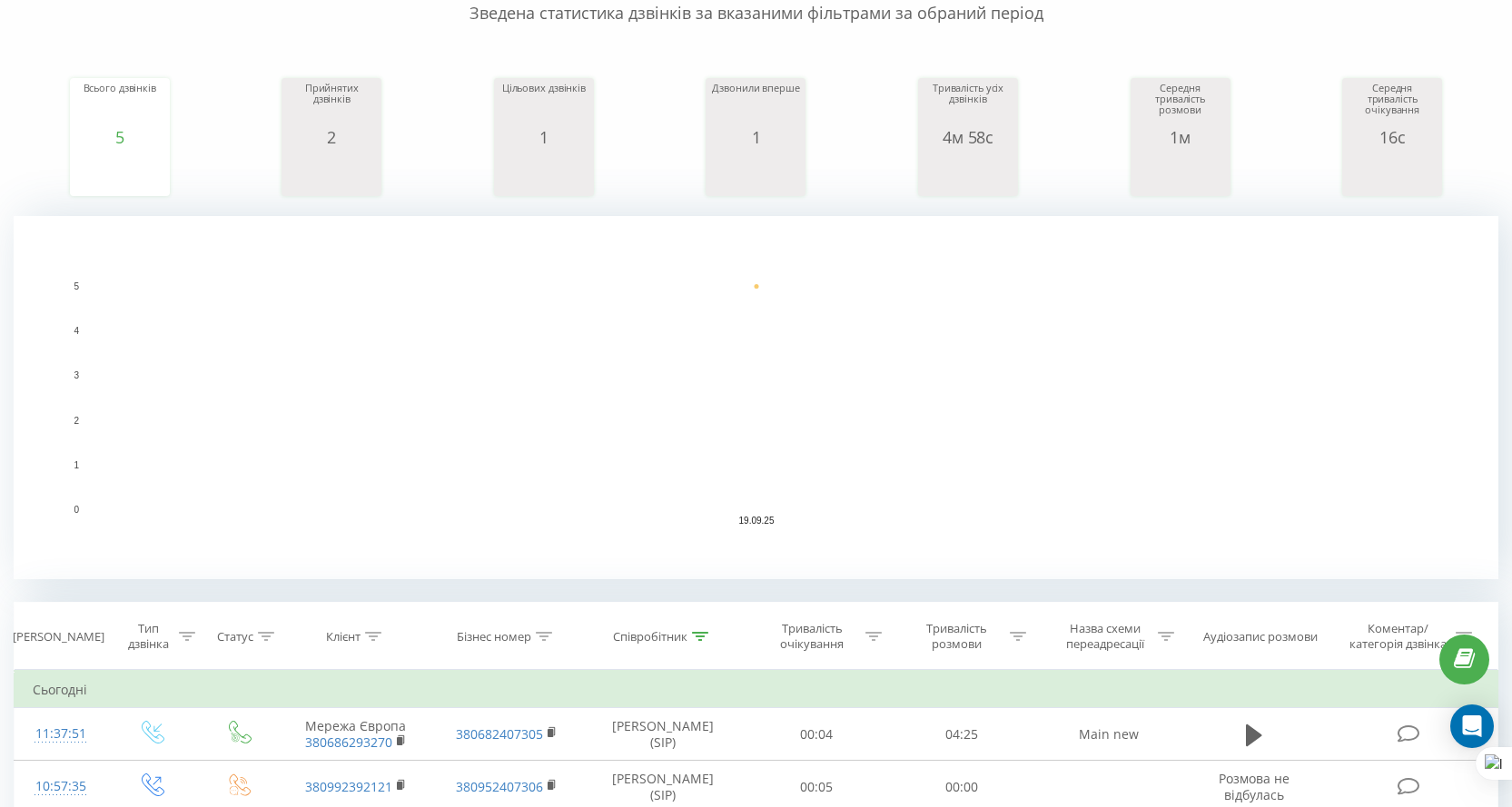
scroll to position [454, 0]
